Goal: Download file/media

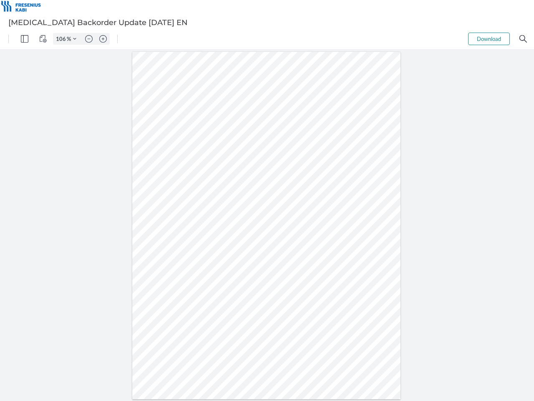
click at [25, 39] on img "Panel" at bounding box center [25, 39] width 8 height 8
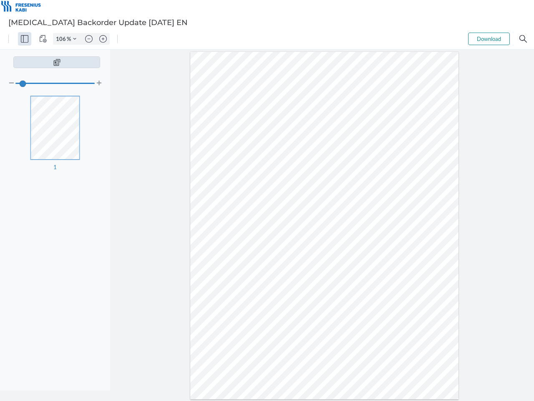
click at [43, 39] on img "View Controls" at bounding box center [43, 39] width 8 height 8
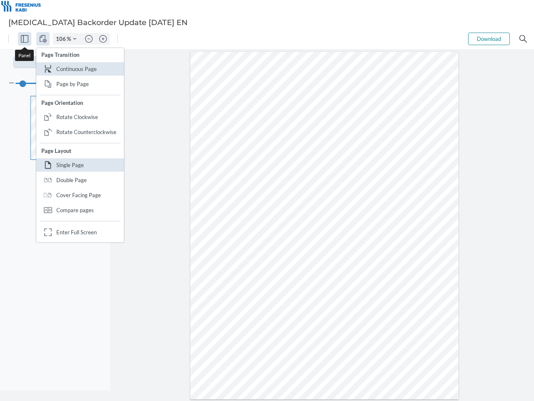
click at [62, 39] on input "106" at bounding box center [59, 39] width 13 height 8
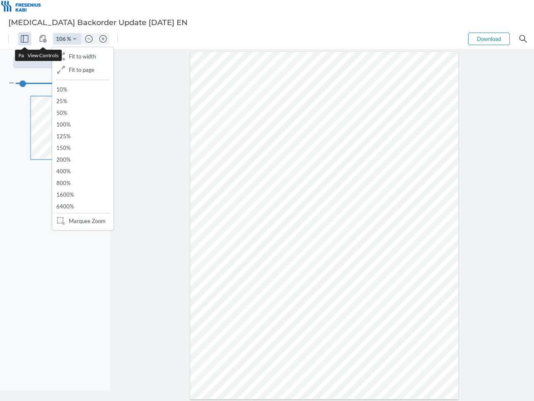
click at [75, 39] on img "Zoom Controls" at bounding box center [74, 38] width 3 height 3
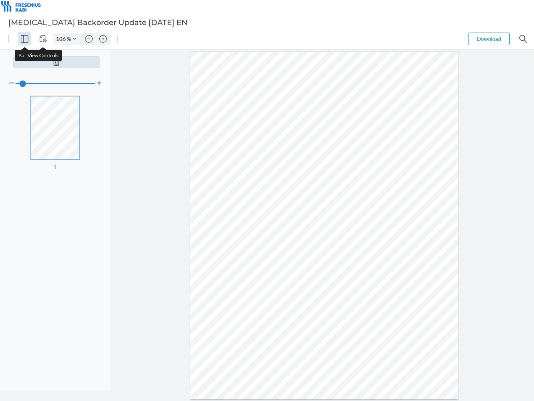
click at [89, 39] on img "Zoom out" at bounding box center [89, 39] width 8 height 8
click at [103, 39] on img "Zoom in" at bounding box center [103, 39] width 8 height 8
type input "106"
click at [489, 39] on button "Download" at bounding box center [489, 39] width 42 height 13
click at [523, 39] on img "Search" at bounding box center [523, 39] width 8 height 8
